Goal: Information Seeking & Learning: Check status

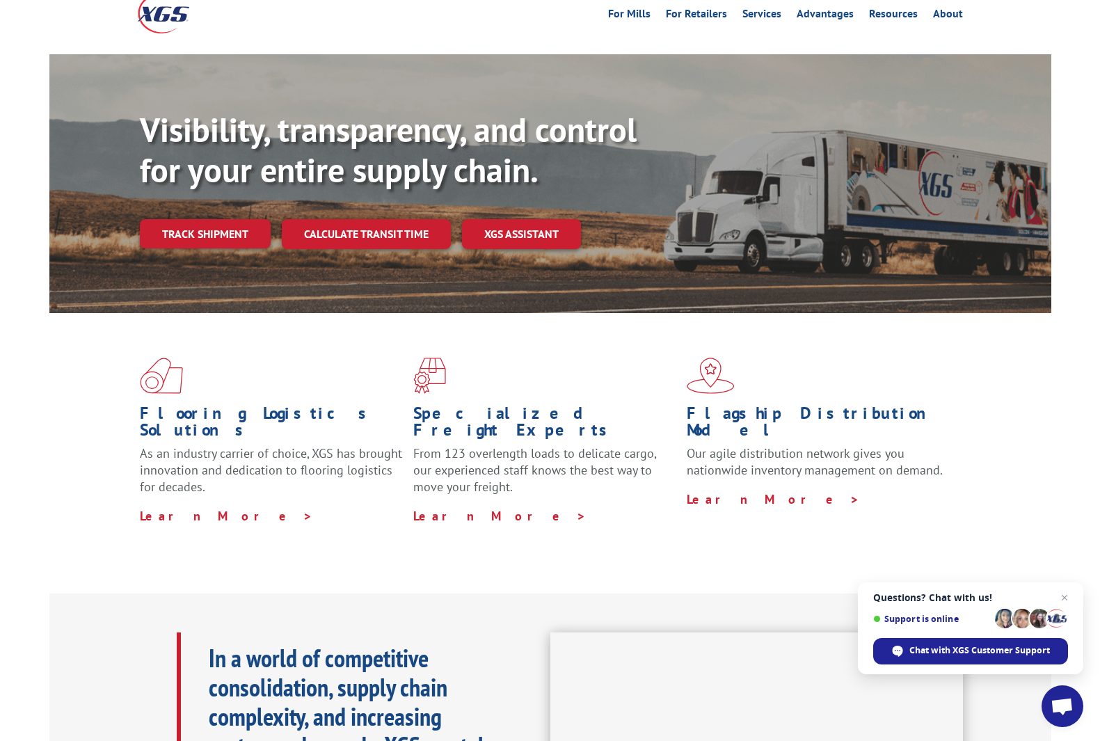
scroll to position [75, 0]
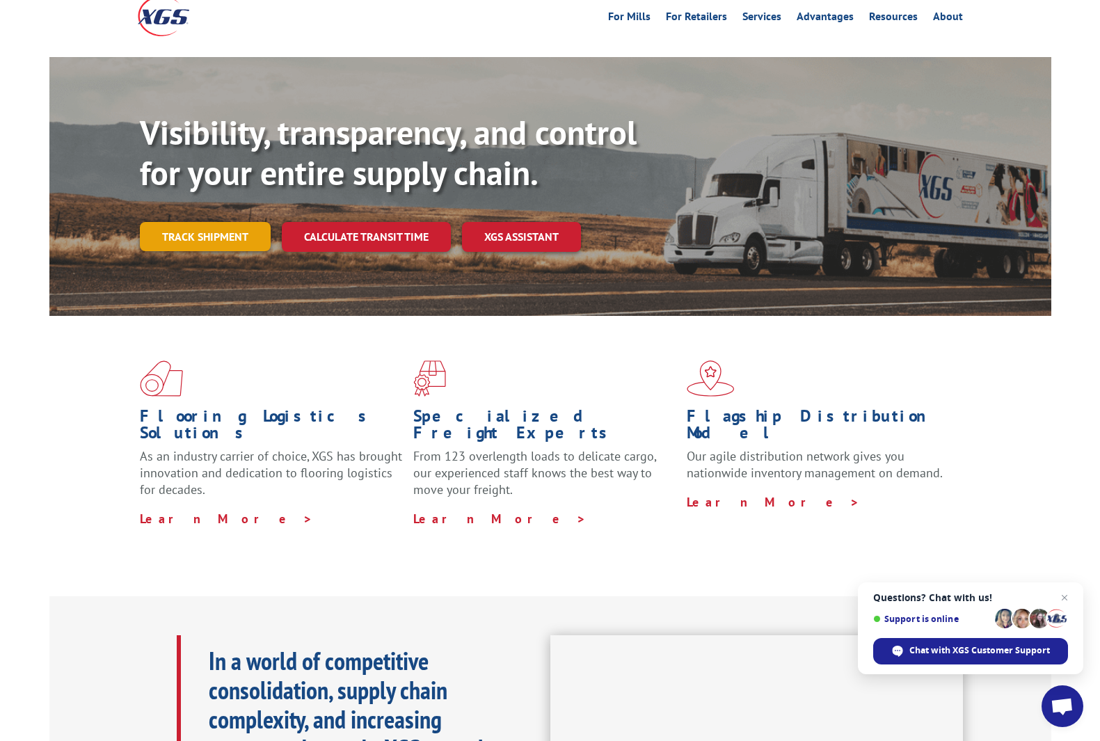
click at [212, 222] on link "Track shipment" at bounding box center [205, 236] width 131 height 29
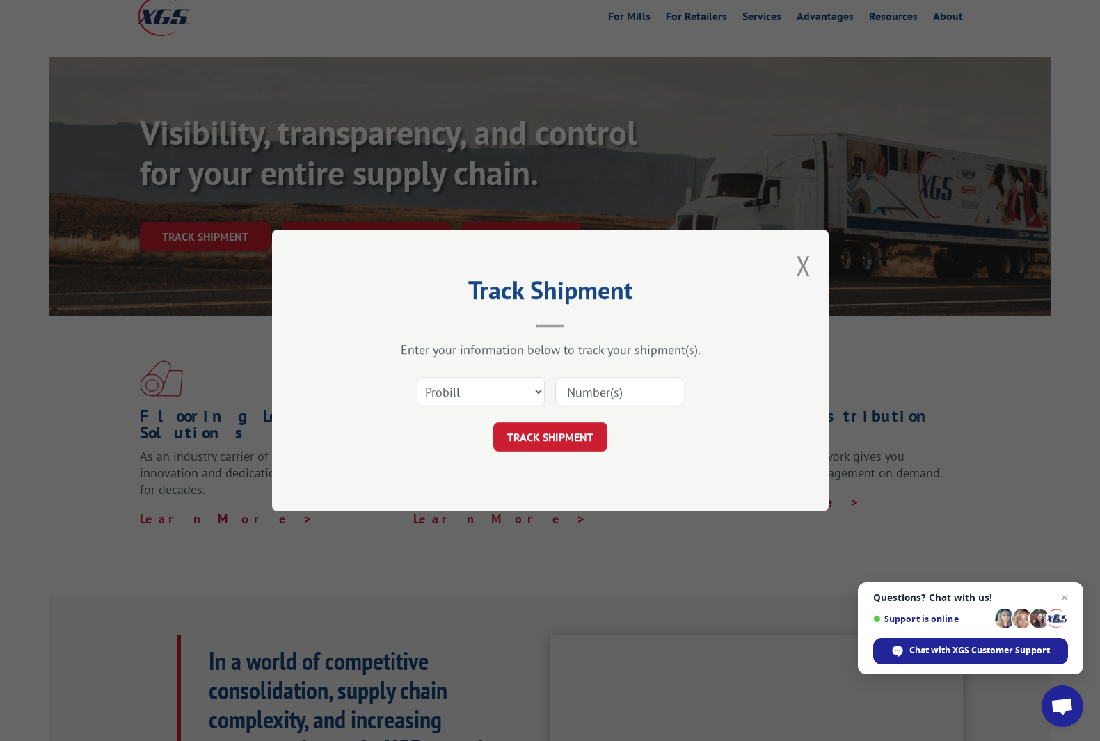
click at [599, 395] on input at bounding box center [619, 391] width 128 height 29
paste input "17410972"
type input "17410972"
click at [523, 392] on select "Select category... Probill BOL PO" at bounding box center [481, 391] width 128 height 29
click at [698, 457] on div "Track Shipment Enter your information below to track your shipment(s). Select c…" at bounding box center [550, 371] width 557 height 282
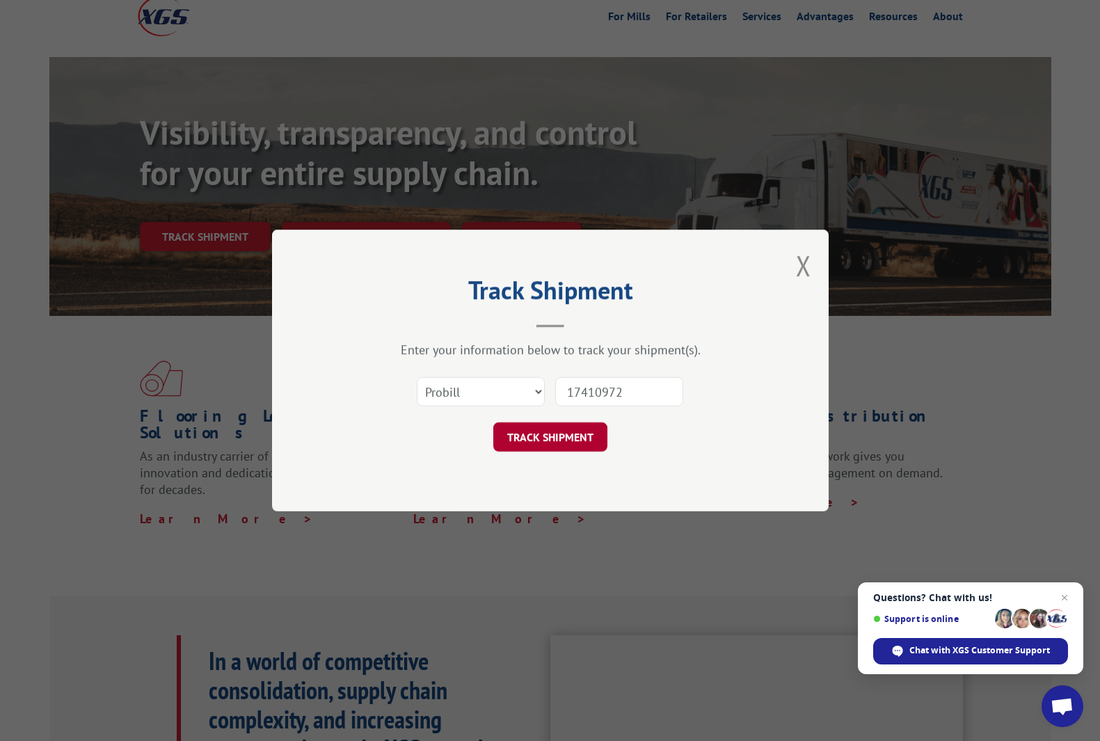
click at [577, 444] on button "TRACK SHIPMENT" at bounding box center [550, 436] width 114 height 29
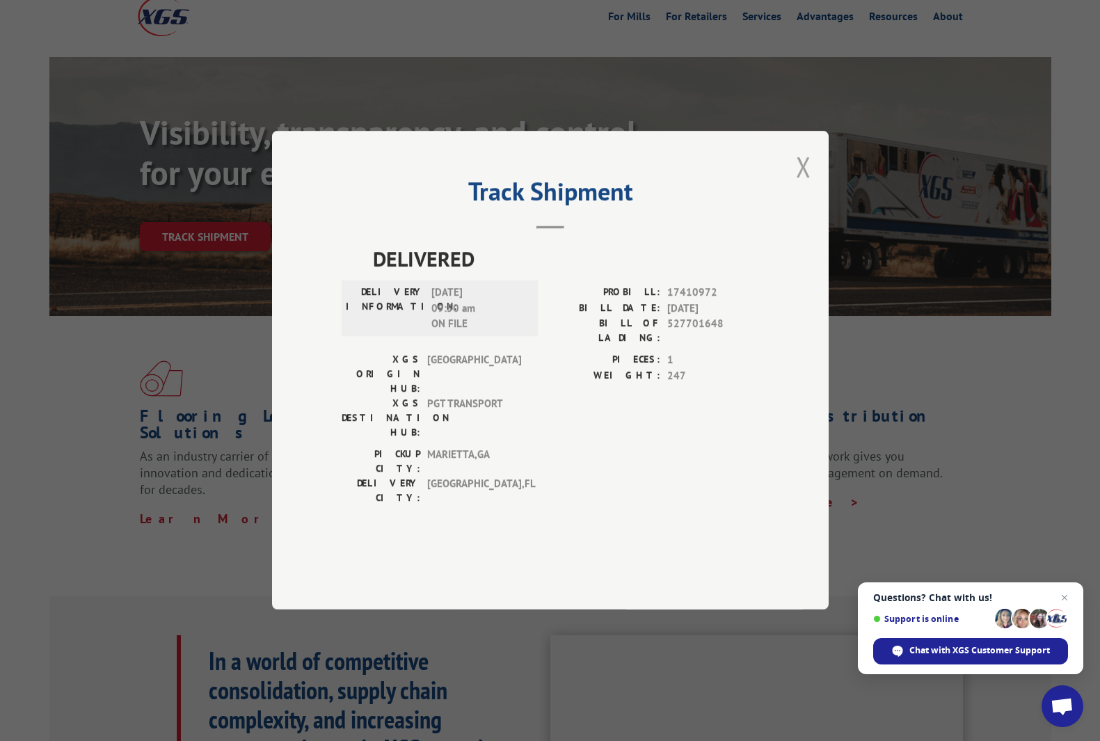
click at [806, 185] on button "Close modal" at bounding box center [803, 166] width 15 height 37
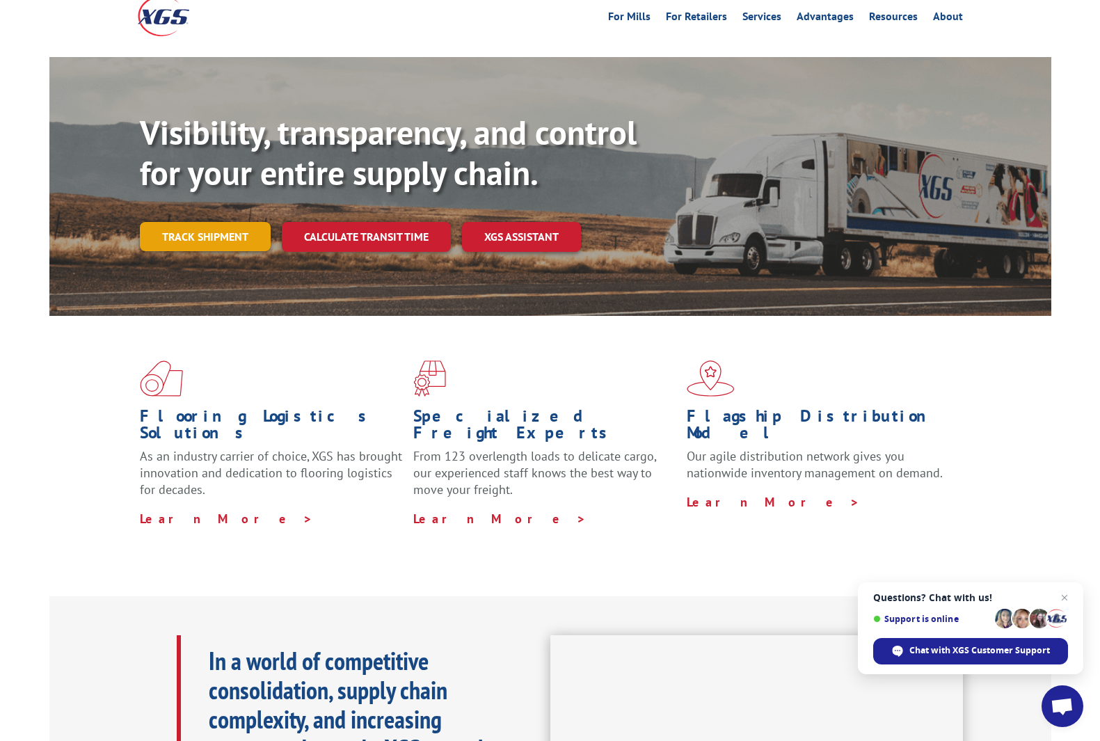
click at [249, 222] on link "Track shipment" at bounding box center [205, 236] width 131 height 29
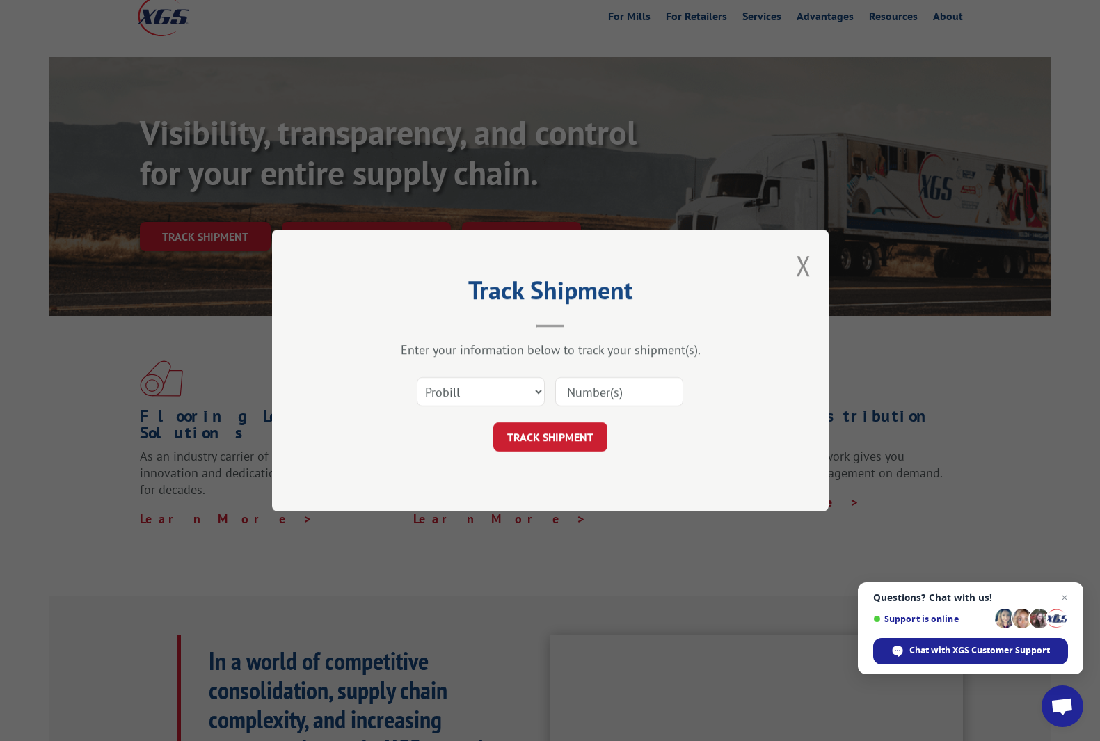
click at [580, 396] on input at bounding box center [619, 391] width 128 height 29
paste input "17410972"
type input "17410972"
click at [569, 439] on button "TRACK SHIPMENT" at bounding box center [550, 436] width 114 height 29
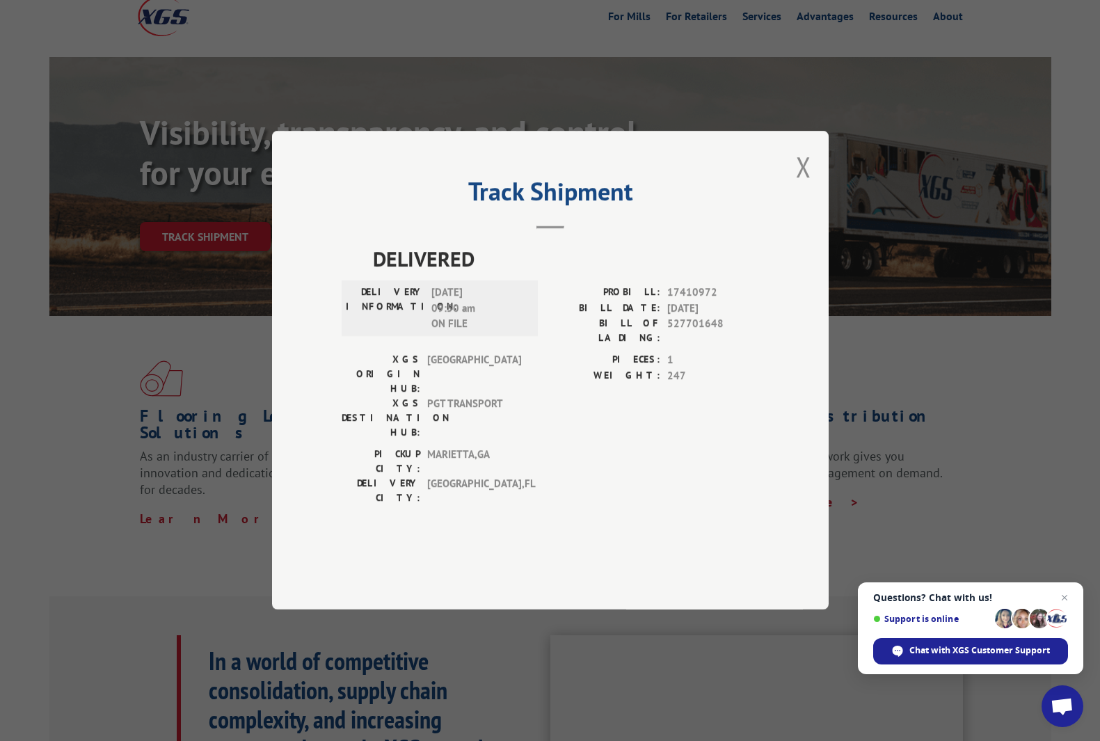
drag, startPoint x: 490, startPoint y: 331, endPoint x: 378, endPoint y: 329, distance: 111.3
click at [378, 329] on div "DELIVERY INFORMATION: [DATE] 09:50 am ON FILE" at bounding box center [440, 308] width 188 height 47
click at [378, 329] on label "DELIVERY INFORMATION:" at bounding box center [385, 308] width 79 height 47
drag, startPoint x: 378, startPoint y: 329, endPoint x: 402, endPoint y: 335, distance: 24.3
click at [401, 333] on label "DELIVERY INFORMATION:" at bounding box center [385, 308] width 79 height 47
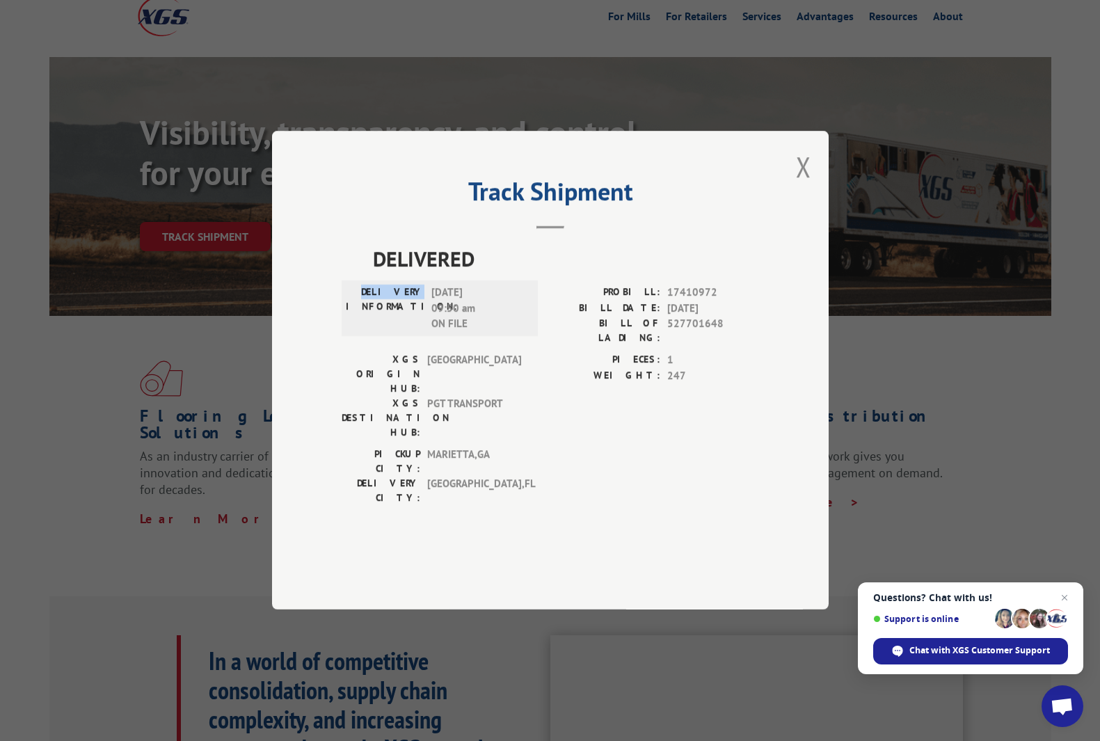
click at [401, 333] on label "DELIVERY INFORMATION:" at bounding box center [385, 308] width 79 height 47
drag, startPoint x: 489, startPoint y: 332, endPoint x: 378, endPoint y: 324, distance: 111.6
click at [378, 324] on div "DELIVERY INFORMATION: [DATE] 09:50 am ON FILE" at bounding box center [440, 308] width 188 height 47
copy div "DELIVERY INFORMATION: [DATE]"
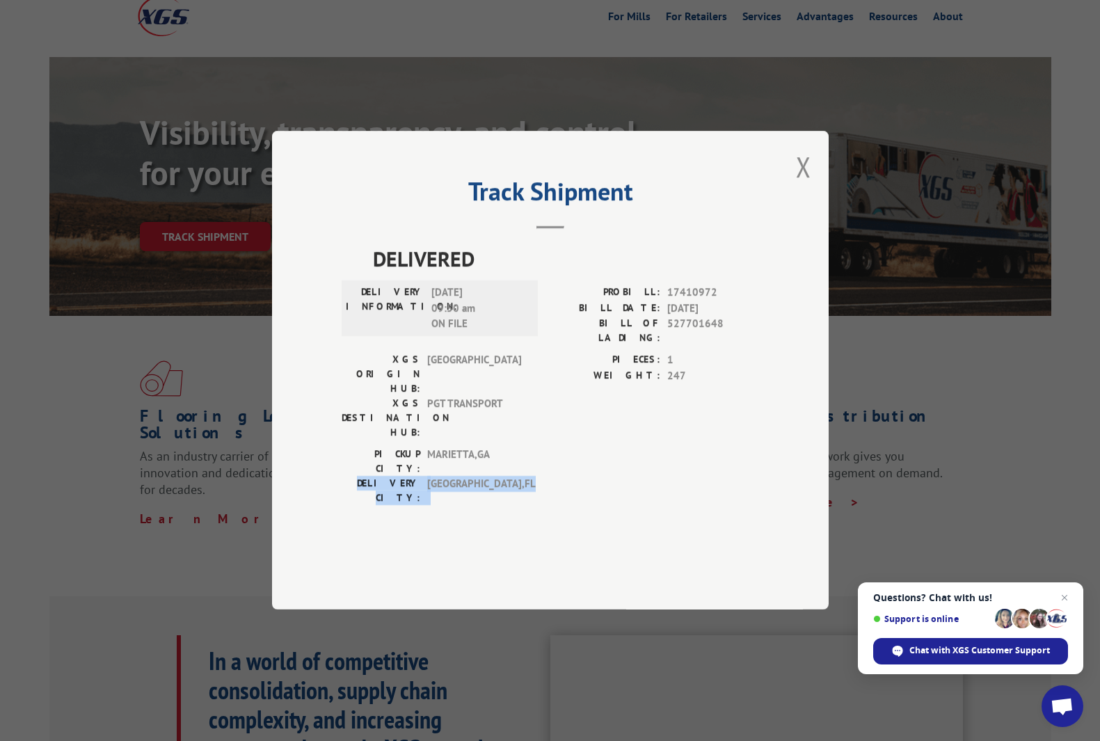
drag, startPoint x: 486, startPoint y: 458, endPoint x: 341, endPoint y: 456, distance: 145.4
click at [341, 456] on div "Track Shipment DELIVERED DELIVERY INFORMATION: [DATE] 09:50 am ON FILE PROBILL:…" at bounding box center [550, 370] width 557 height 479
copy div "DELIVERY CITY: [GEOGRAPHIC_DATA] , [GEOGRAPHIC_DATA]"
click at [810, 185] on button "Close modal" at bounding box center [803, 166] width 15 height 37
